Goal: Information Seeking & Learning: Learn about a topic

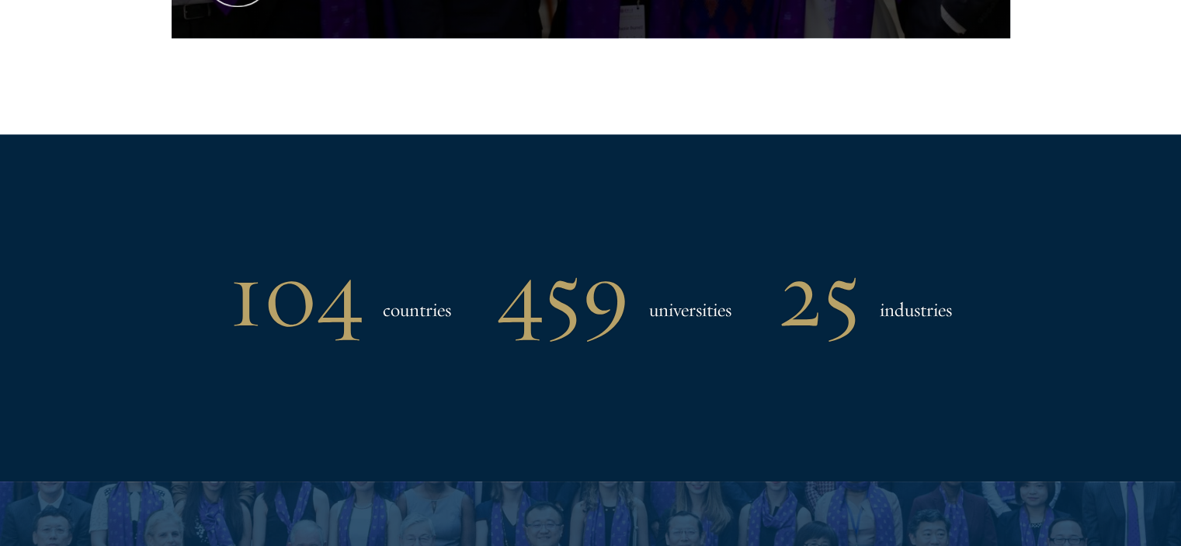
scroll to position [1215, 0]
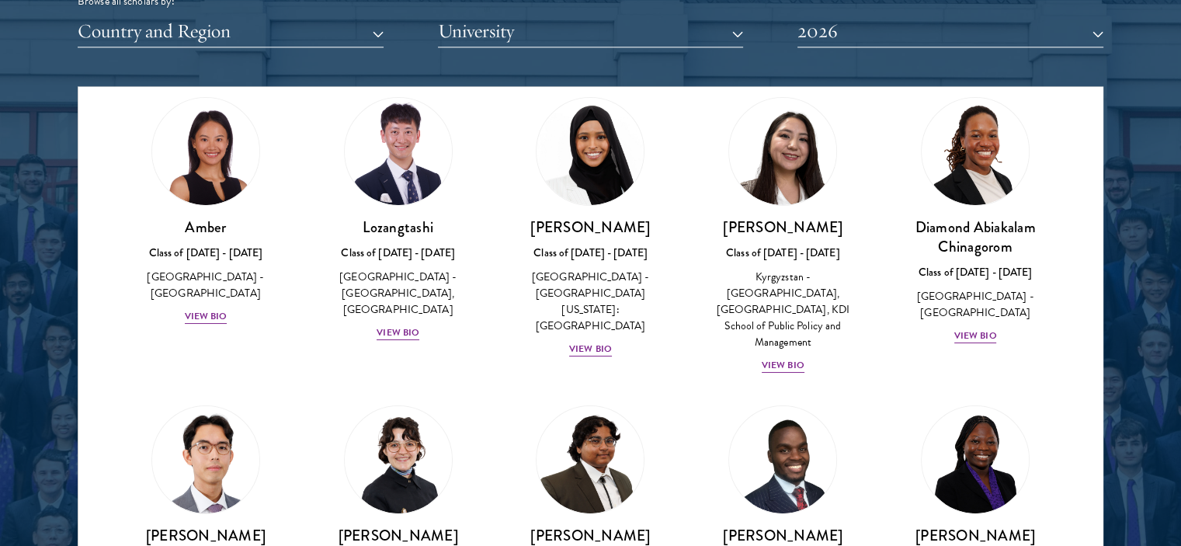
scroll to position [55, 0]
